Goal: Book appointment/travel/reservation

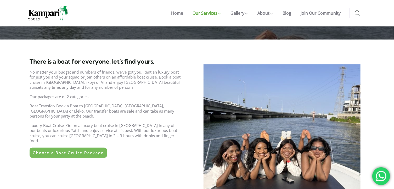
scroll to position [153, 0]
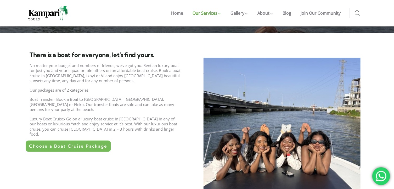
click at [66, 144] on span "Choose a Boat Cruise Package" at bounding box center [68, 146] width 78 height 4
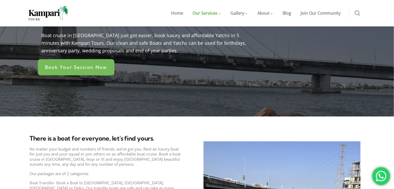
scroll to position [75, 0]
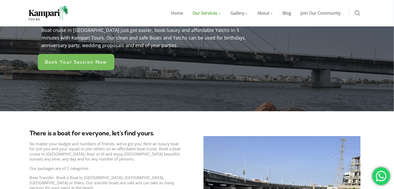
click at [99, 54] on link "Book Your Session Now" at bounding box center [76, 62] width 77 height 16
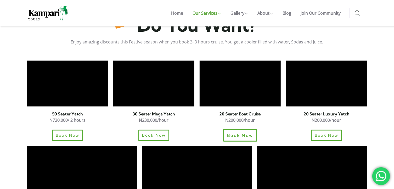
scroll to position [352, 0]
